Goal: Information Seeking & Learning: Find specific fact

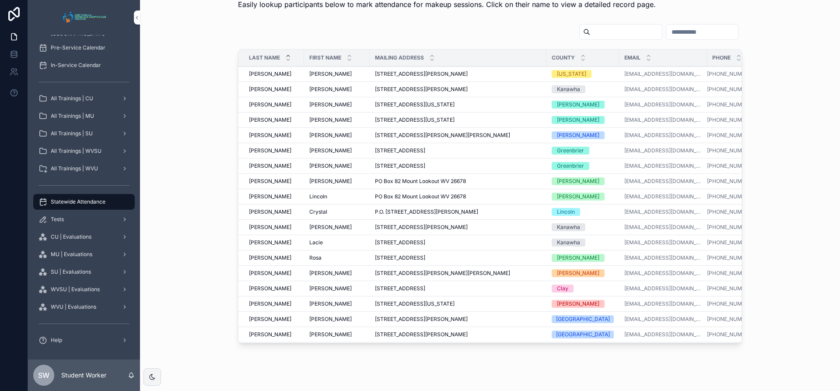
scroll to position [44, 0]
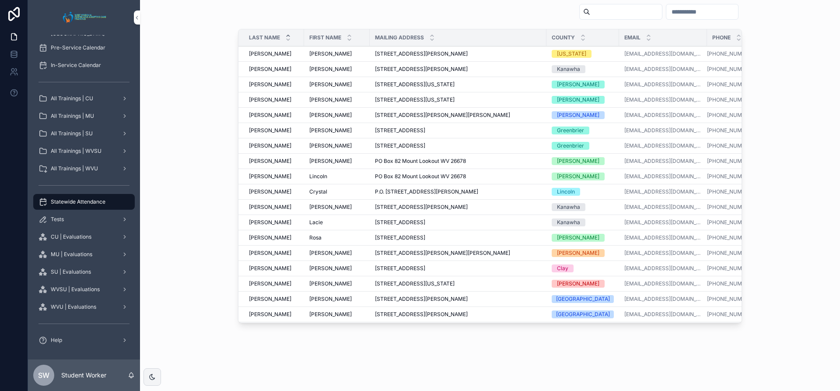
click at [598, 6] on input "scrollable content" at bounding box center [626, 12] width 72 height 12
type input "*******"
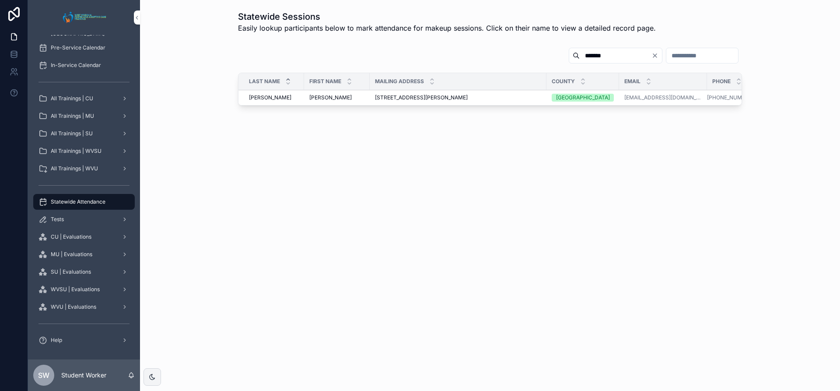
click at [536, 98] on div "[STREET_ADDRESS][PERSON_NAME] [STREET_ADDRESS][PERSON_NAME]" at bounding box center [458, 97] width 166 height 7
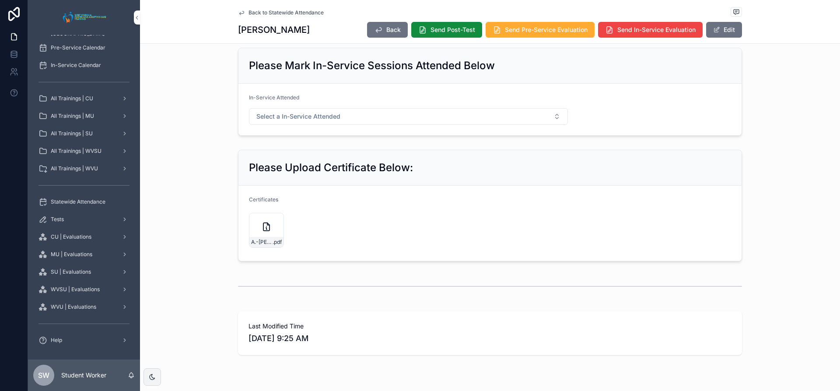
scroll to position [533, 0]
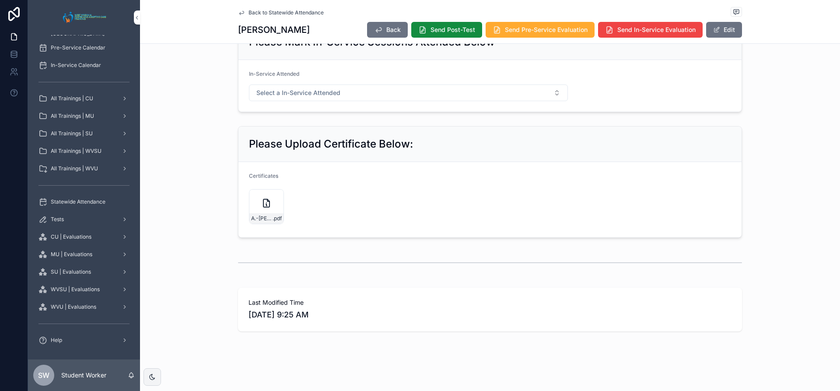
click at [0, 0] on icon "scrollable content" at bounding box center [0, 0] width 0 height 0
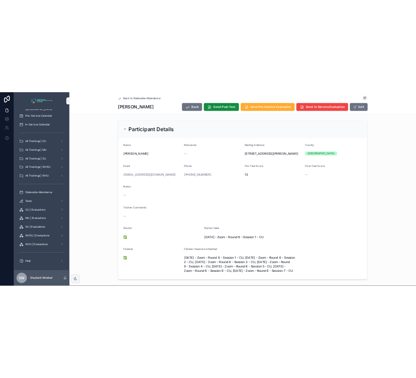
scroll to position [0, 0]
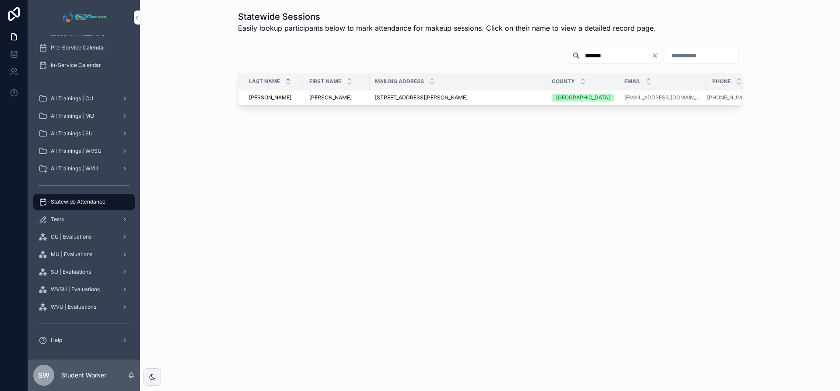
click at [651, 57] on icon "Clear" at bounding box center [654, 55] width 7 height 7
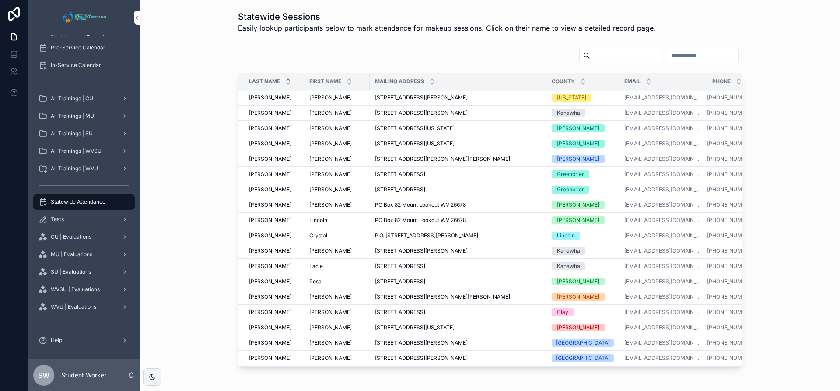
click at [168, 66] on div "Last Name First Name Mailing Address County Email Phone [PERSON_NAME] [PERSON_N…" at bounding box center [490, 209] width 686 height 330
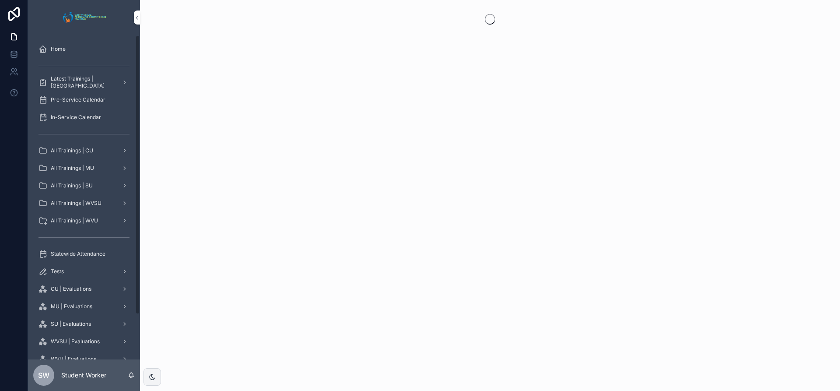
click at [94, 249] on div "Statewide Attendance" at bounding box center [83, 254] width 91 height 14
